Goal: Task Accomplishment & Management: Use online tool/utility

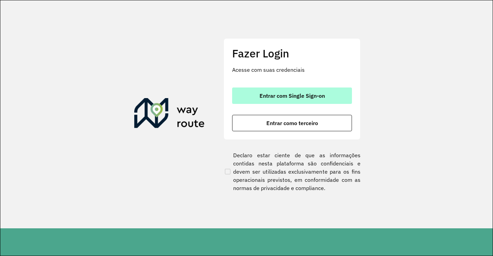
click at [314, 100] on button "Entrar com Single Sign-on" at bounding box center [292, 96] width 120 height 16
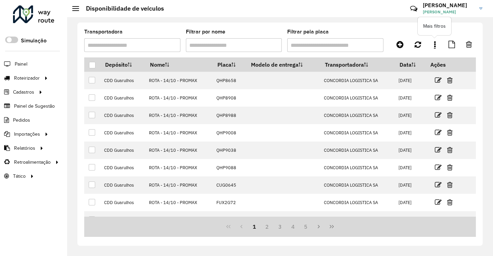
click at [434, 47] on icon at bounding box center [435, 45] width 2 height 8
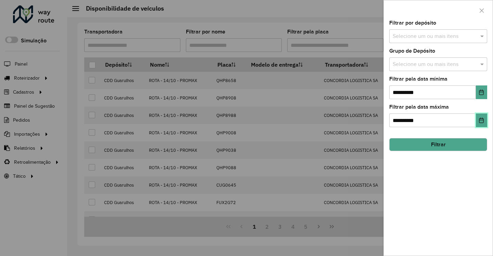
click at [482, 116] on button "Choose Date" at bounding box center [481, 121] width 11 height 14
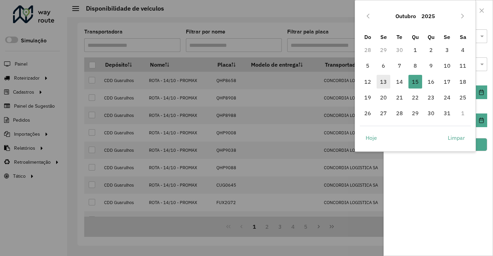
click at [385, 80] on span "13" at bounding box center [383, 82] width 14 height 14
type input "**********"
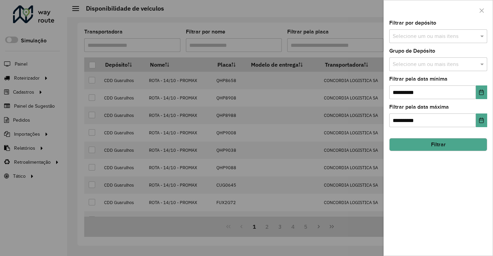
click at [340, 20] on div at bounding box center [246, 128] width 493 height 256
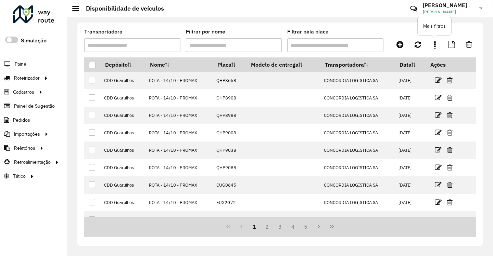
click at [436, 42] on link at bounding box center [435, 44] width 14 height 12
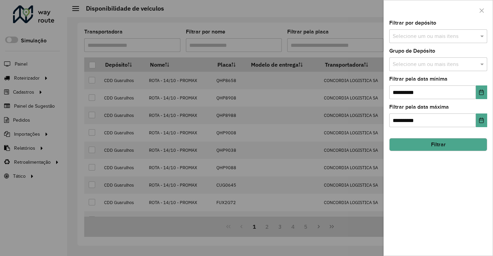
click at [442, 67] on input "text" at bounding box center [435, 65] width 88 height 8
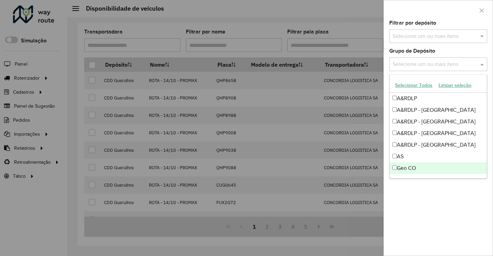
click at [441, 168] on div "Geo CO" at bounding box center [437, 169] width 97 height 12
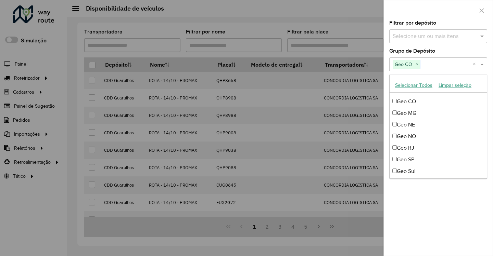
scroll to position [68, 0]
click at [436, 120] on div "Geo NE" at bounding box center [437, 123] width 97 height 12
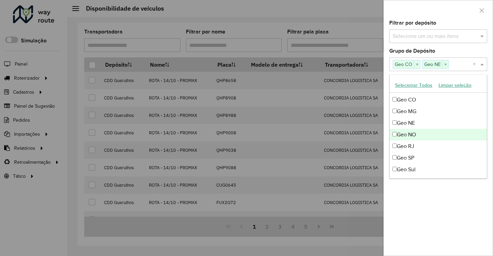
click at [441, 133] on div "Geo NO" at bounding box center [437, 135] width 97 height 12
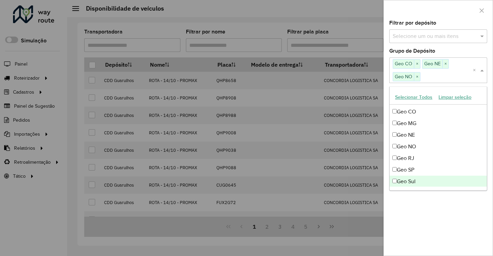
click at [448, 178] on div "Geo Sul" at bounding box center [437, 182] width 97 height 12
drag, startPoint x: 456, startPoint y: 218, endPoint x: 447, endPoint y: 197, distance: 23.1
click at [455, 215] on div "**********" at bounding box center [438, 138] width 109 height 235
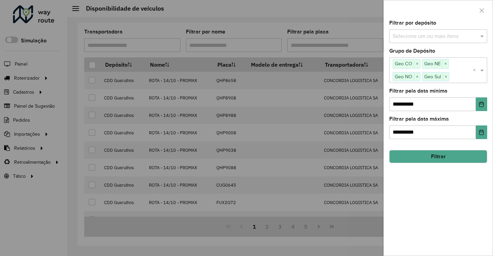
click at [448, 156] on button "Filtrar" at bounding box center [438, 156] width 98 height 13
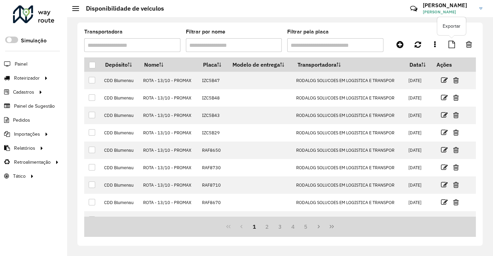
click at [453, 48] on link at bounding box center [451, 44] width 15 height 12
